Goal: Check status: Check status

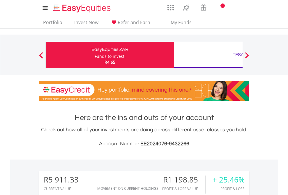
scroll to position [56, 91]
click at [95, 55] on div "Funds to invest:" at bounding box center [110, 57] width 31 height 6
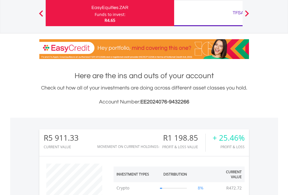
scroll to position [56, 91]
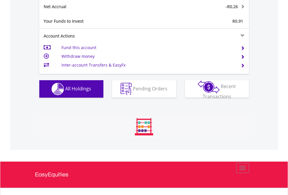
scroll to position [56, 91]
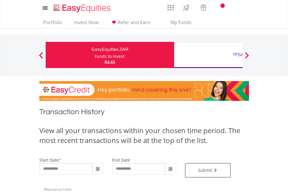
type input "**********"
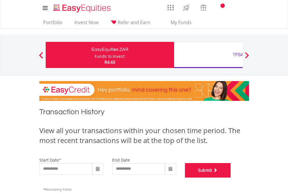
click at [231, 178] on button "Submit" at bounding box center [208, 170] width 46 height 15
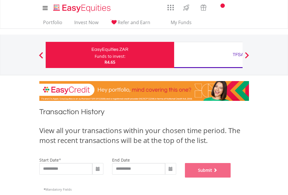
scroll to position [236, 0]
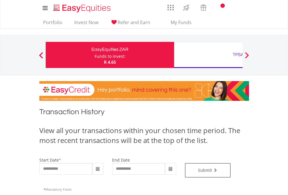
click at [208, 55] on div "TFSA" at bounding box center [238, 55] width 121 height 8
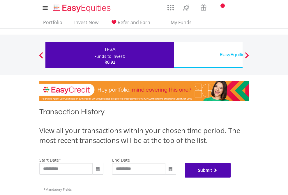
click at [231, 178] on button "Submit" at bounding box center [208, 170] width 46 height 15
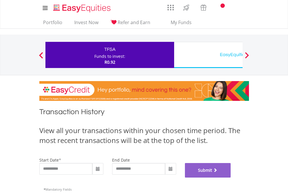
scroll to position [236, 0]
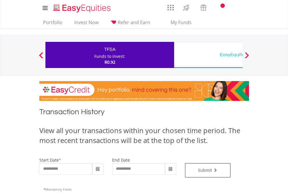
click at [208, 55] on div "EasyEquities USD" at bounding box center [238, 55] width 121 height 8
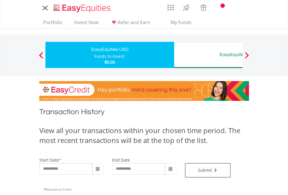
type input "**********"
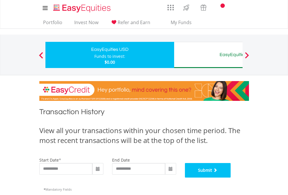
click at [231, 178] on button "Submit" at bounding box center [208, 170] width 46 height 15
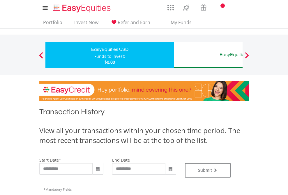
click at [208, 55] on div "EasyEquities AUD" at bounding box center [238, 55] width 121 height 8
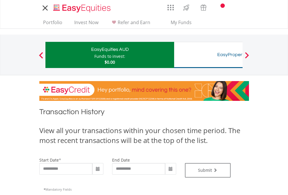
type input "**********"
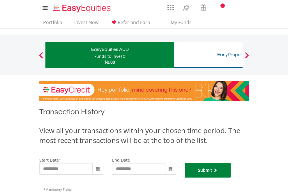
click at [231, 178] on button "Submit" at bounding box center [208, 170] width 46 height 15
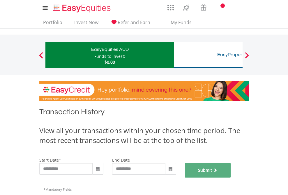
scroll to position [236, 0]
